Goal: Book appointment/travel/reservation

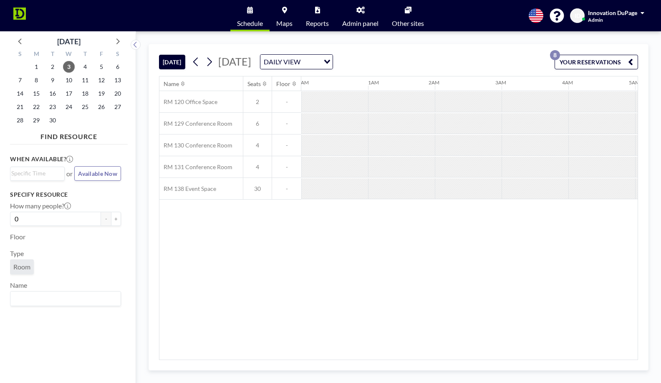
scroll to position [0, 601]
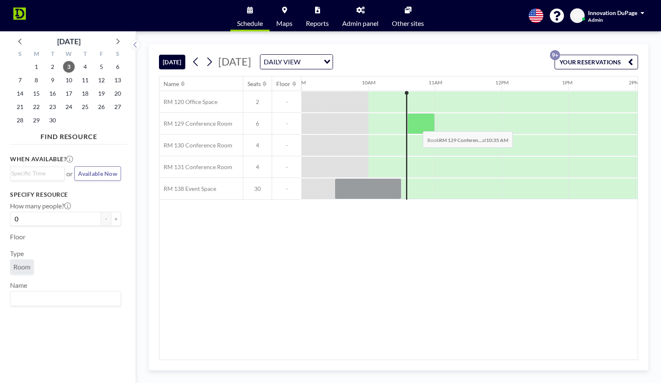
click at [416, 125] on div at bounding box center [421, 123] width 28 height 21
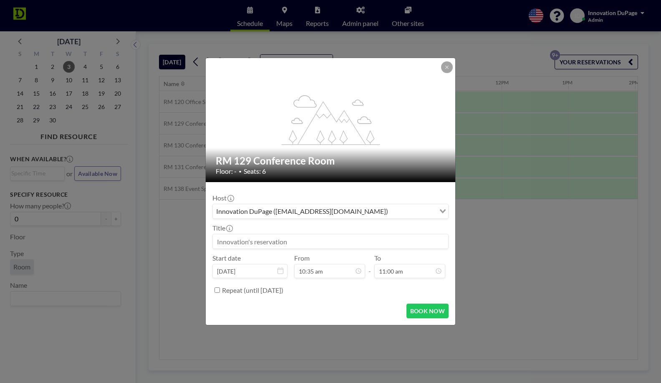
click at [334, 244] on input at bounding box center [330, 241] width 235 height 14
click at [327, 240] on input at bounding box center [330, 241] width 235 height 14
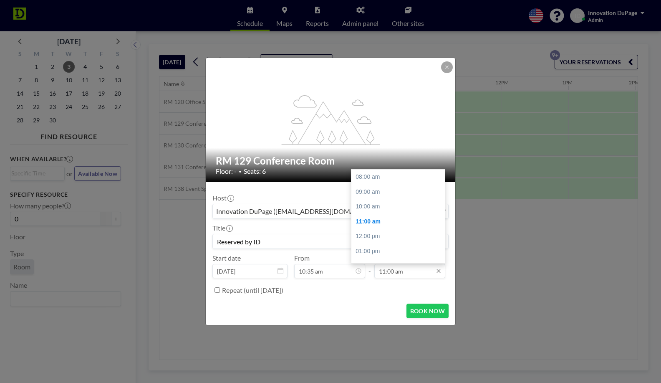
scroll to position [44, 0]
type input "Reserved by ID"
click at [410, 272] on input "11:00 am" at bounding box center [409, 271] width 71 height 14
click at [392, 194] on div "12:00 pm" at bounding box center [399, 192] width 94 height 15
type input "12:00 pm"
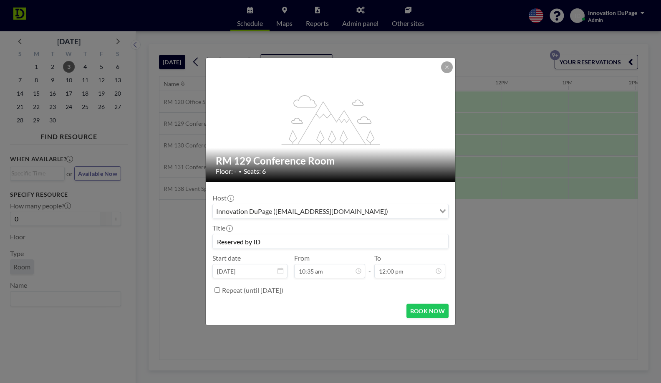
scroll to position [58, 0]
click at [414, 311] on button "BOOK NOW" at bounding box center [428, 310] width 42 height 15
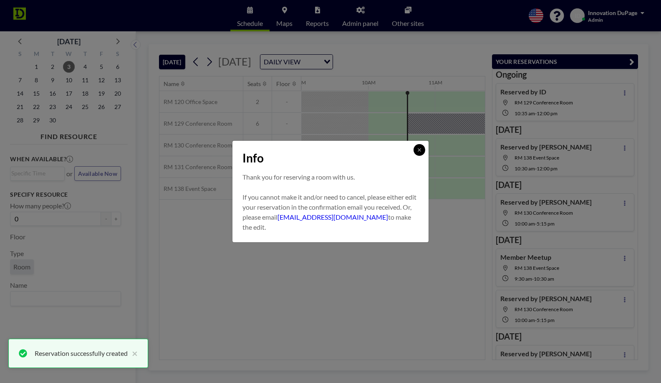
click at [422, 151] on button at bounding box center [420, 150] width 12 height 12
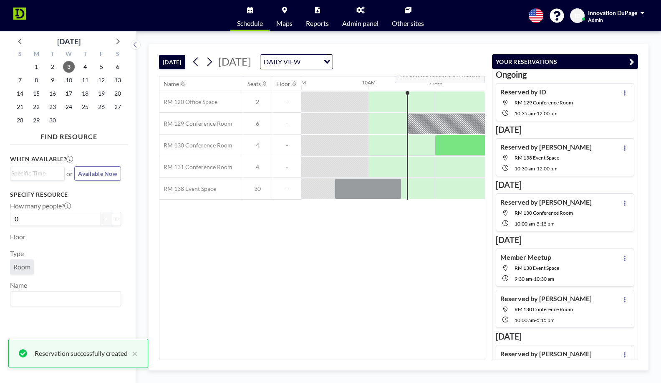
click at [630, 60] on icon "button" at bounding box center [632, 62] width 5 height 10
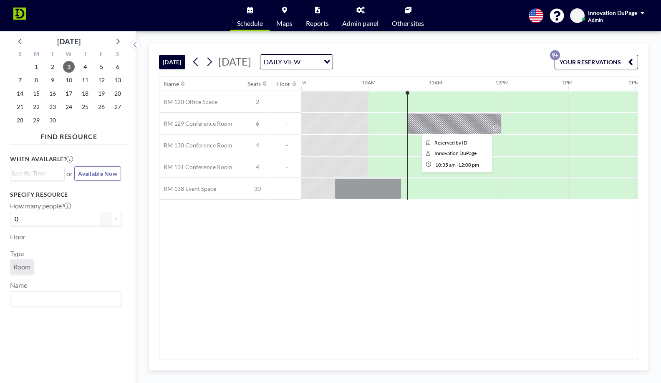
click at [488, 126] on div at bounding box center [454, 123] width 94 height 21
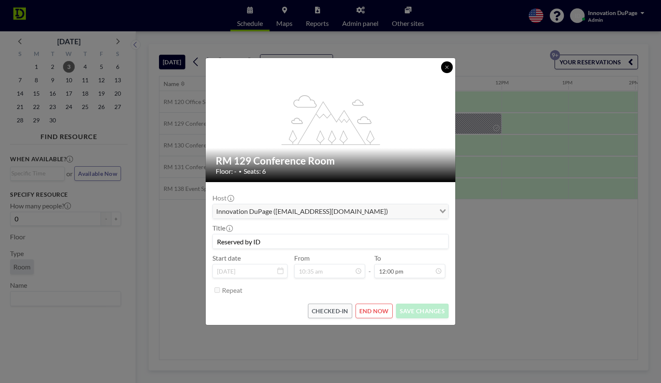
click at [448, 71] on button at bounding box center [447, 67] width 12 height 12
